Goal: Task Accomplishment & Management: Manage account settings

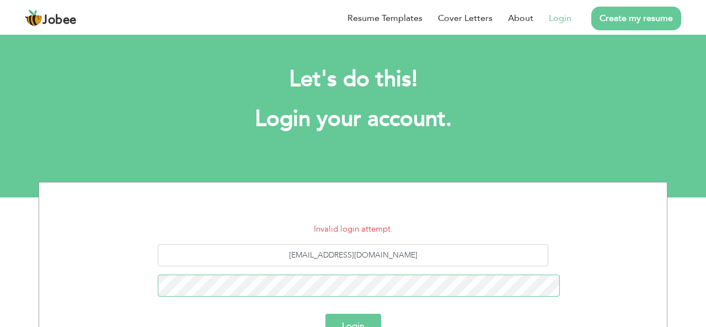
click at [326, 314] on button "Login" at bounding box center [354, 326] width 56 height 24
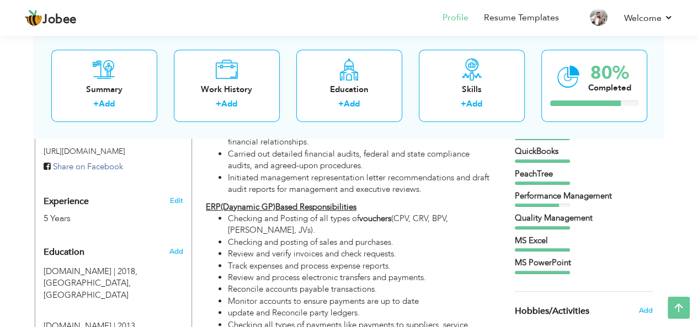
drag, startPoint x: 692, startPoint y: 131, endPoint x: 691, endPoint y: 144, distance: 13.3
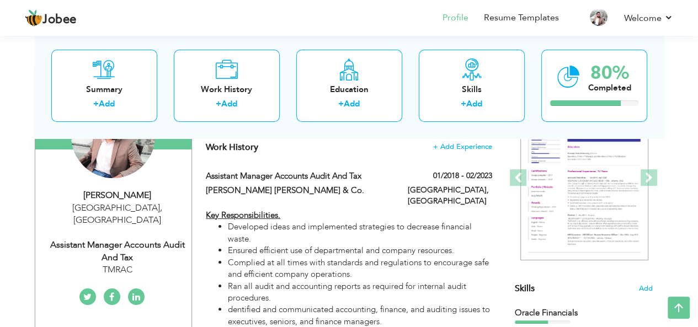
scroll to position [95, 0]
